Goal: Check status: Check status

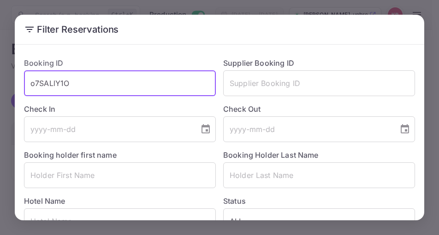
drag, startPoint x: 73, startPoint y: 87, endPoint x: 29, endPoint y: 84, distance: 44.3
click at [29, 84] on input "o7SALlY1O" at bounding box center [120, 83] width 192 height 26
paste input "mwlVA4CoR"
click at [30, 83] on input "mwlVA4CoR" at bounding box center [120, 83] width 192 height 26
click at [82, 83] on input "mwlVA4CoR" at bounding box center [120, 83] width 192 height 26
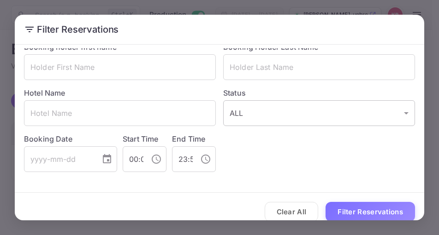
scroll to position [119, 0]
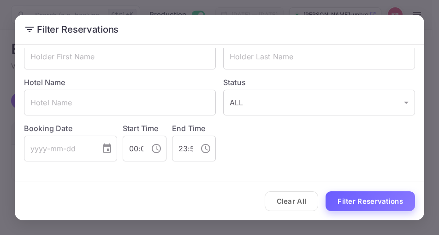
type input "mwlVA4CoR"
click at [347, 205] on button "Filter Reservations" at bounding box center [369, 202] width 89 height 20
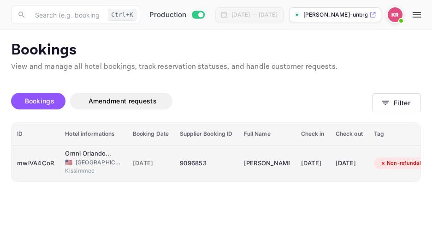
click at [98, 163] on span "[GEOGRAPHIC_DATA]" at bounding box center [99, 162] width 46 height 8
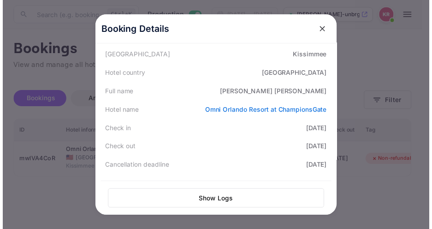
scroll to position [138, 0]
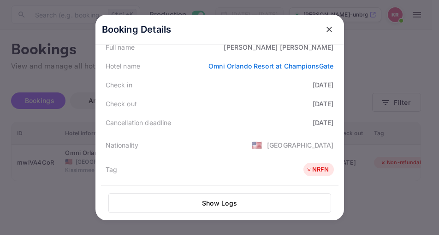
click at [325, 32] on icon "close" at bounding box center [328, 29] width 9 height 9
